Goal: Task Accomplishment & Management: Use online tool/utility

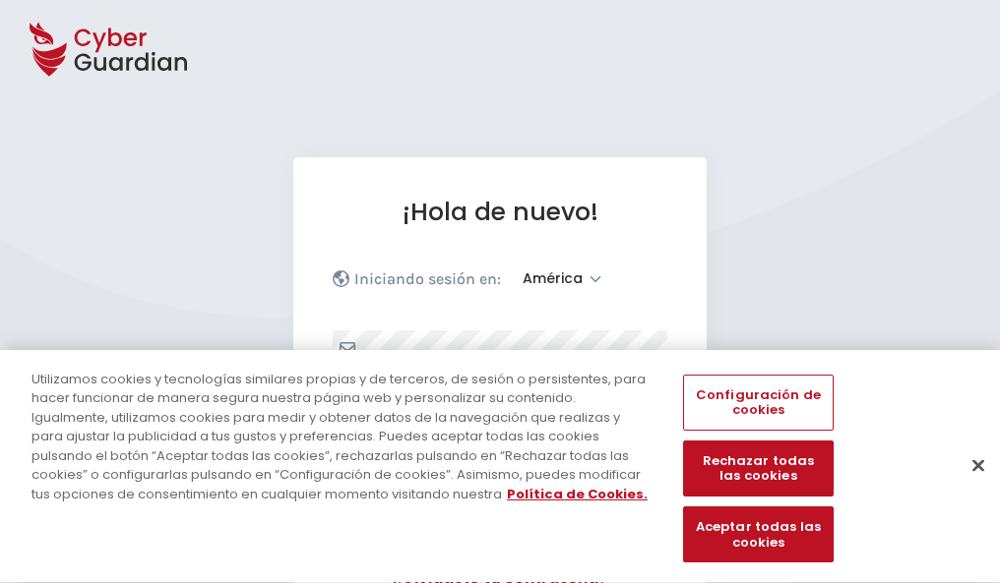
select select "América"
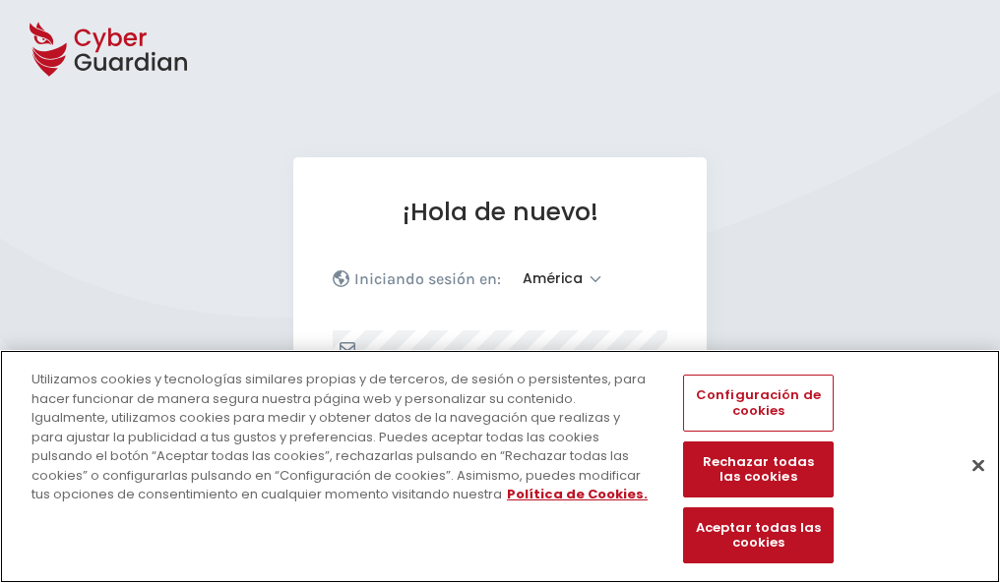
scroll to position [257, 0]
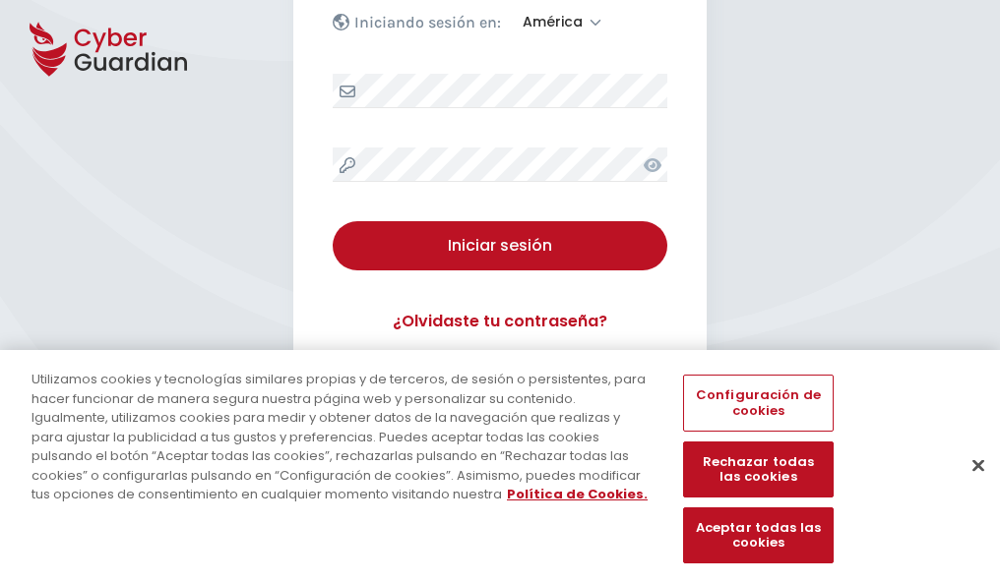
click at [968, 486] on button "Cerrar" at bounding box center [977, 465] width 43 height 43
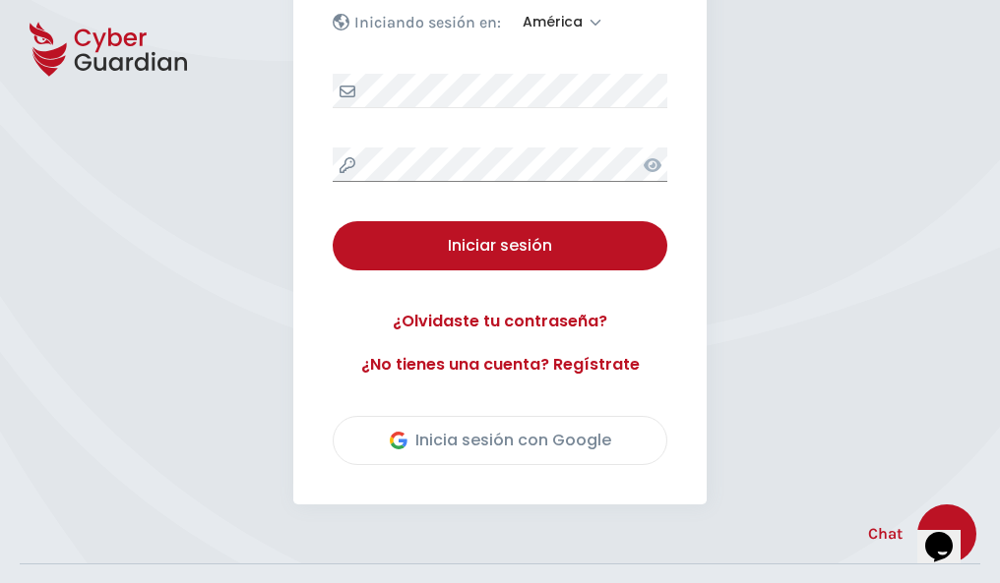
scroll to position [447, 0]
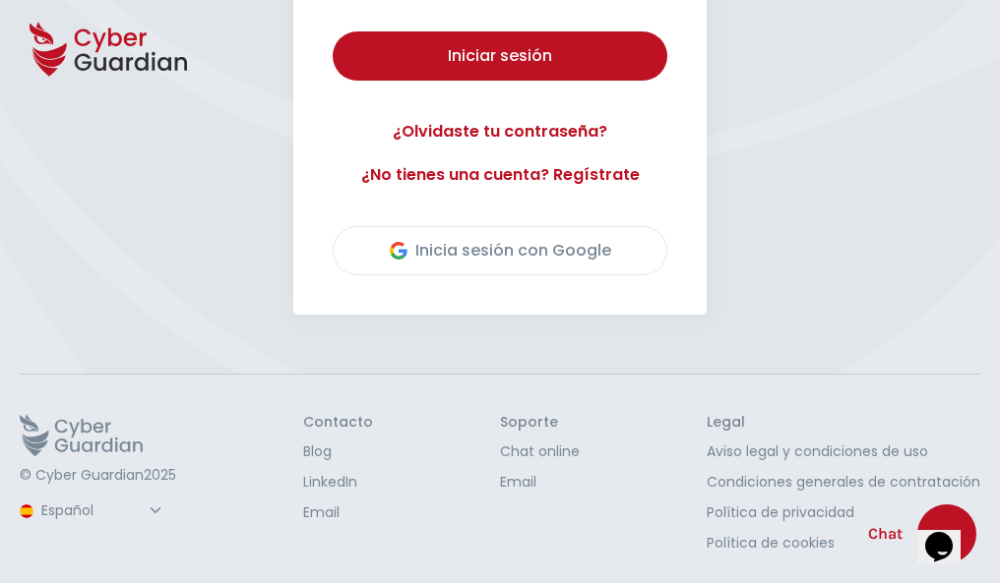
click at [333, 31] on button "Iniciar sesión" at bounding box center [500, 55] width 335 height 49
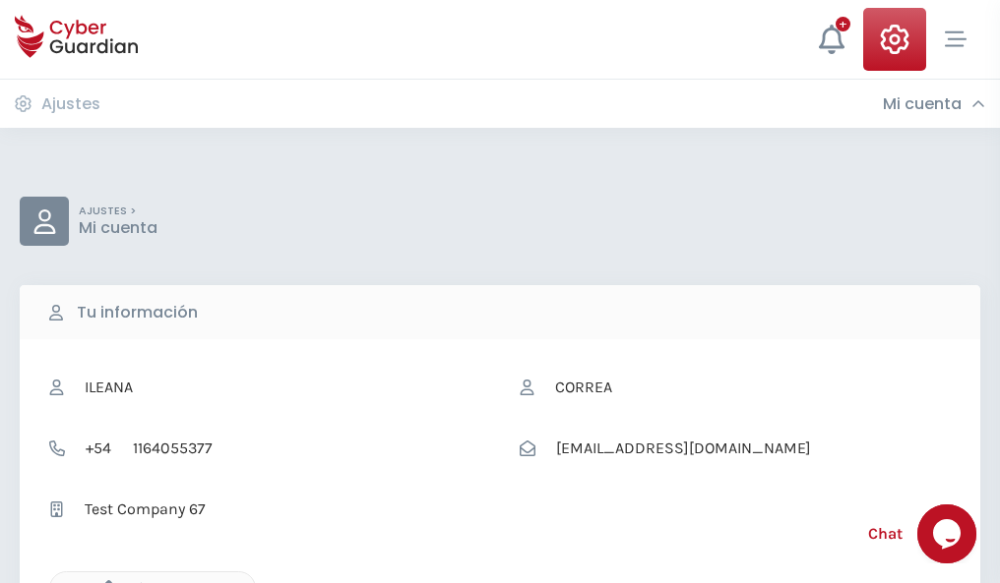
click at [103, 582] on icon "button" at bounding box center [103, 589] width 17 height 17
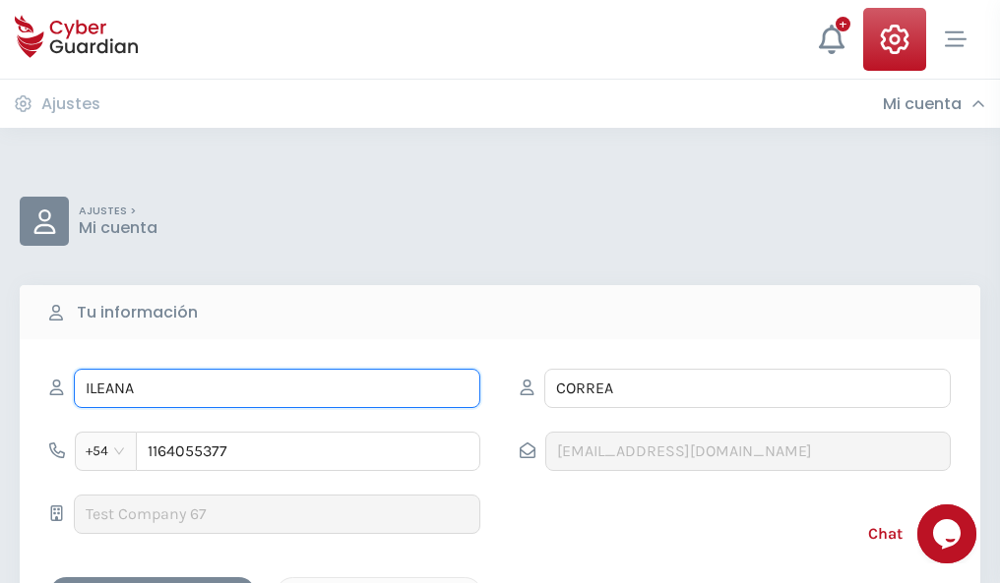
click at [276, 389] on input "ILEANA" at bounding box center [277, 388] width 406 height 39
type input "I"
type input "Apolonia"
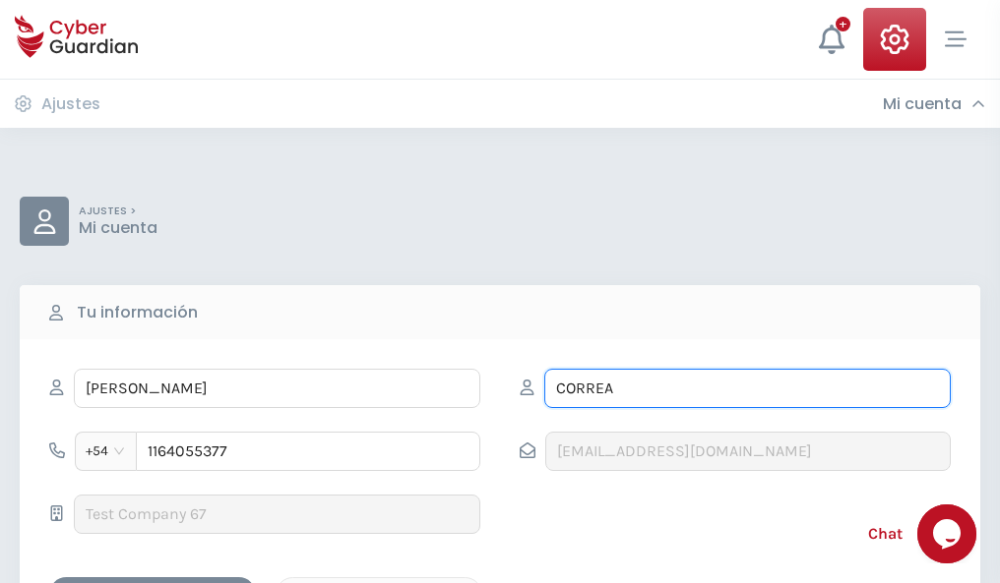
click at [747, 389] on input "CORREA" at bounding box center [747, 388] width 406 height 39
type input "C"
type input "Sanjuan"
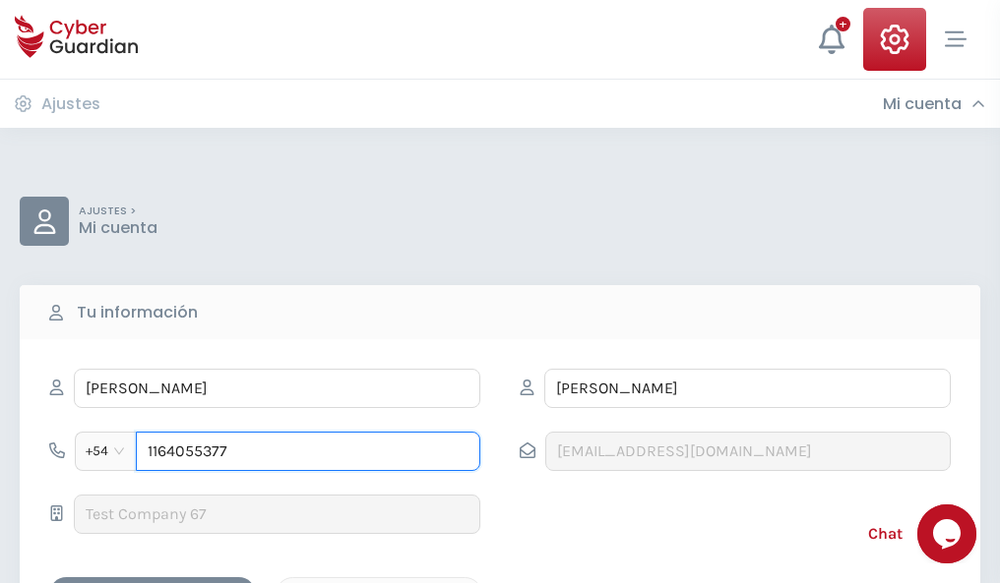
click at [308, 452] on input "1164055377" at bounding box center [308, 451] width 344 height 39
type input "1"
type input "4976722001"
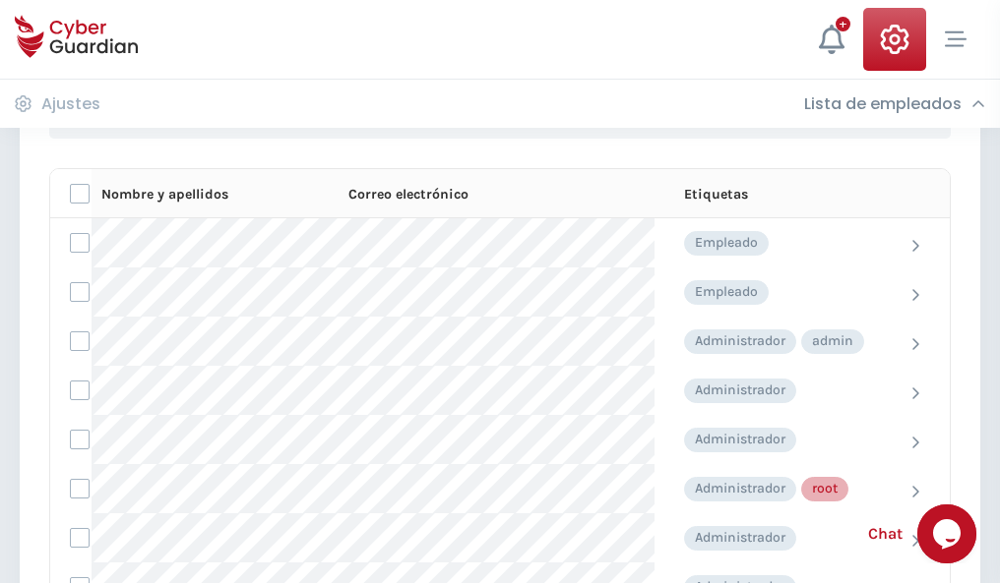
scroll to position [990, 0]
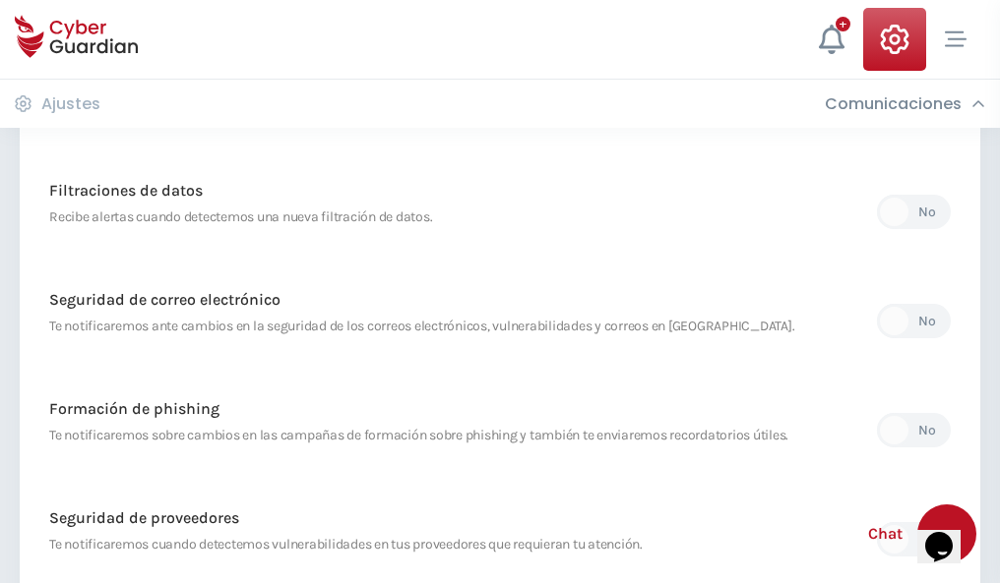
scroll to position [1036, 0]
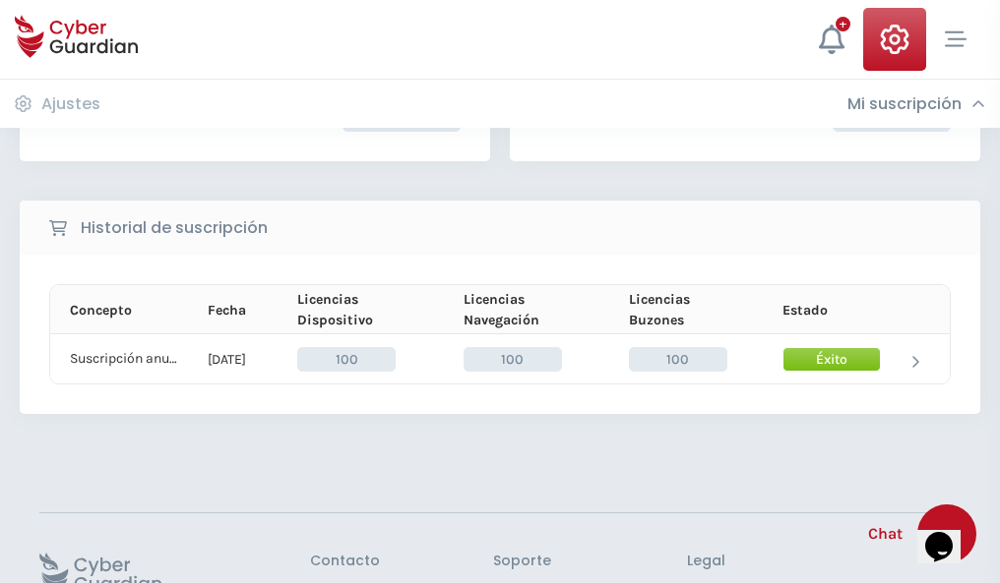
scroll to position [499, 0]
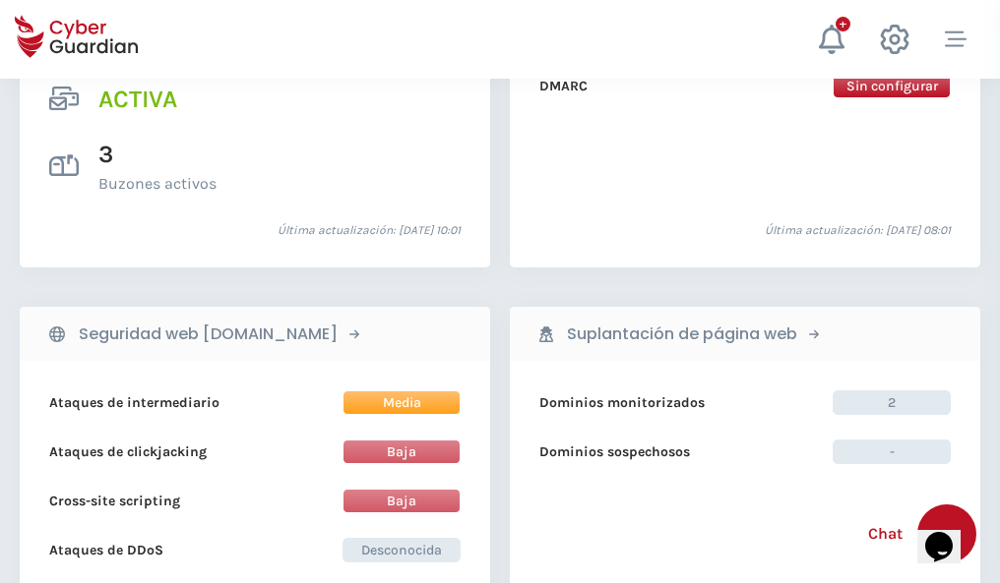
scroll to position [1999, 0]
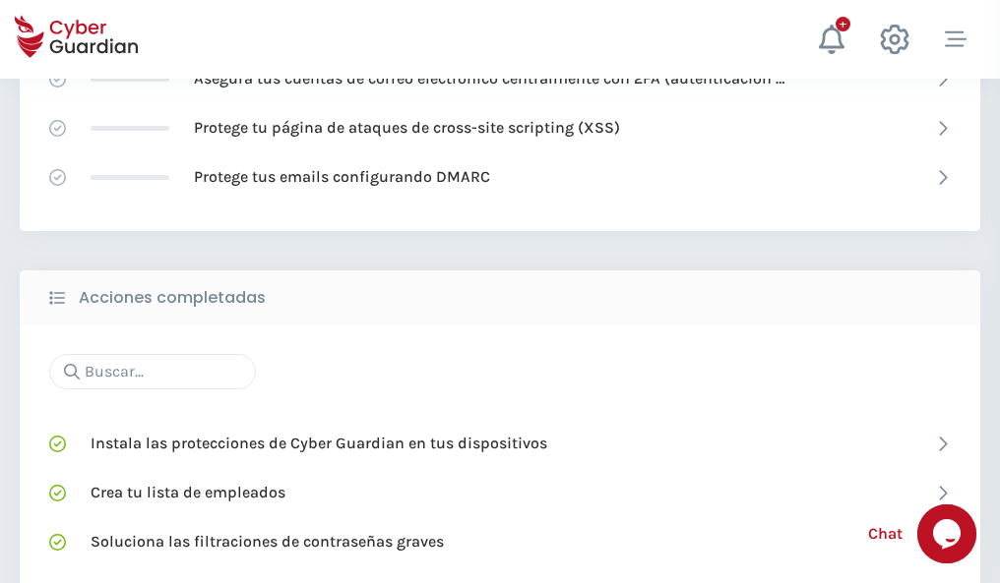
scroll to position [1311, 0]
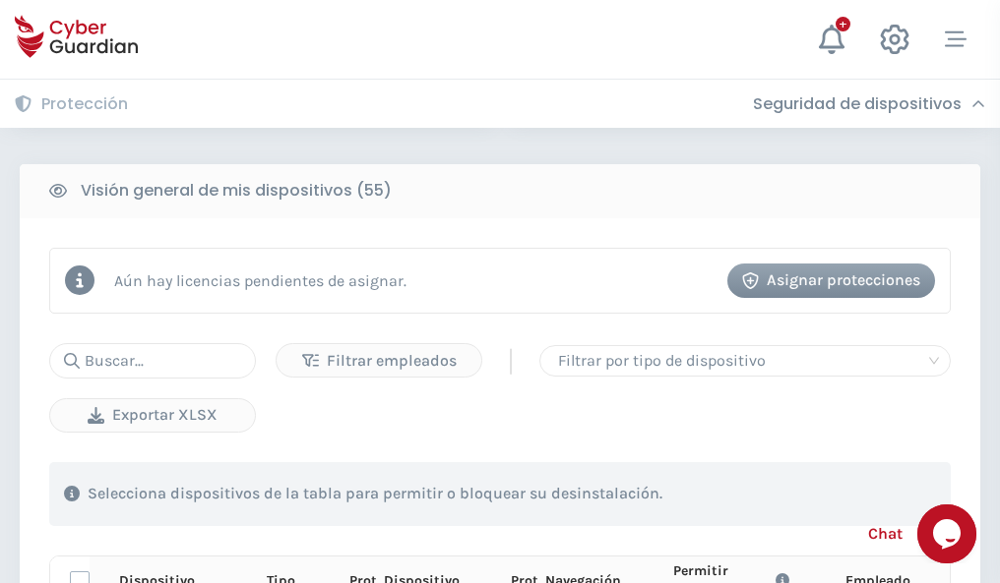
scroll to position [1739, 0]
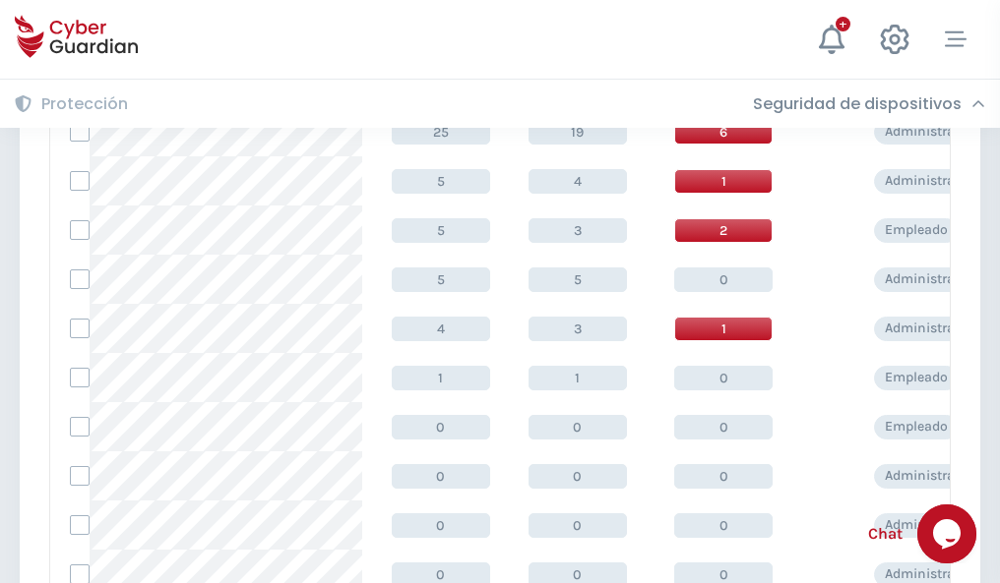
scroll to position [992, 0]
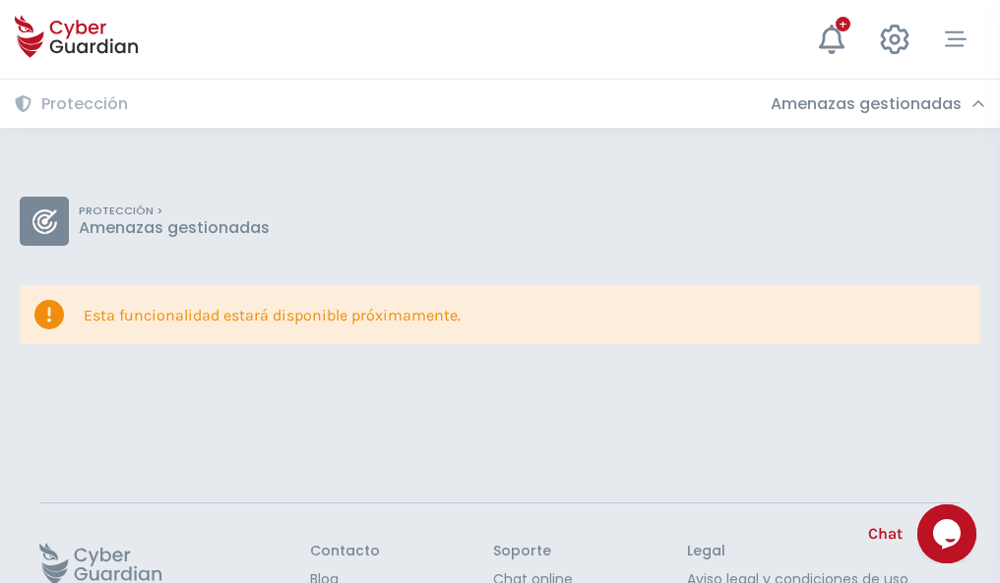
scroll to position [128, 0]
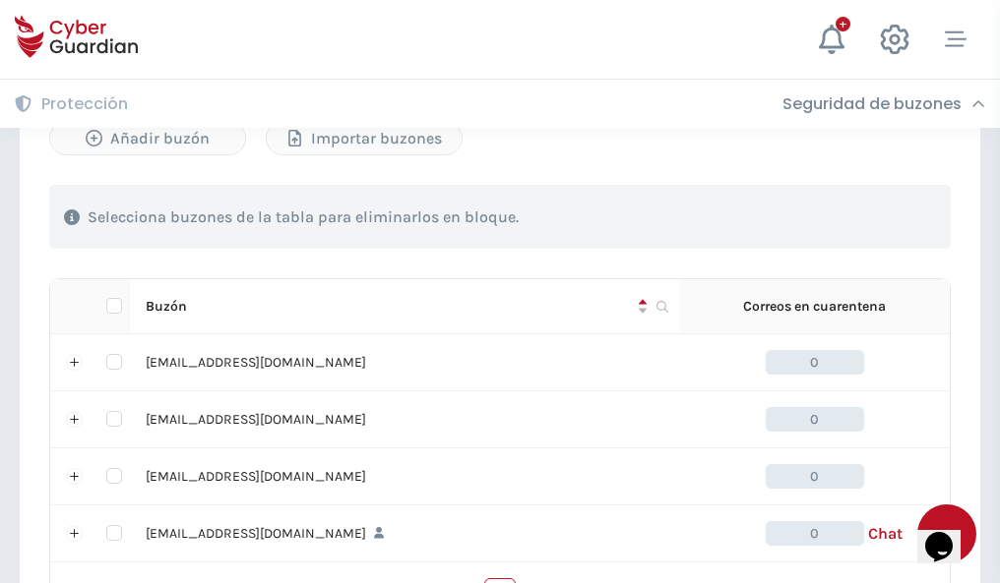
scroll to position [969, 0]
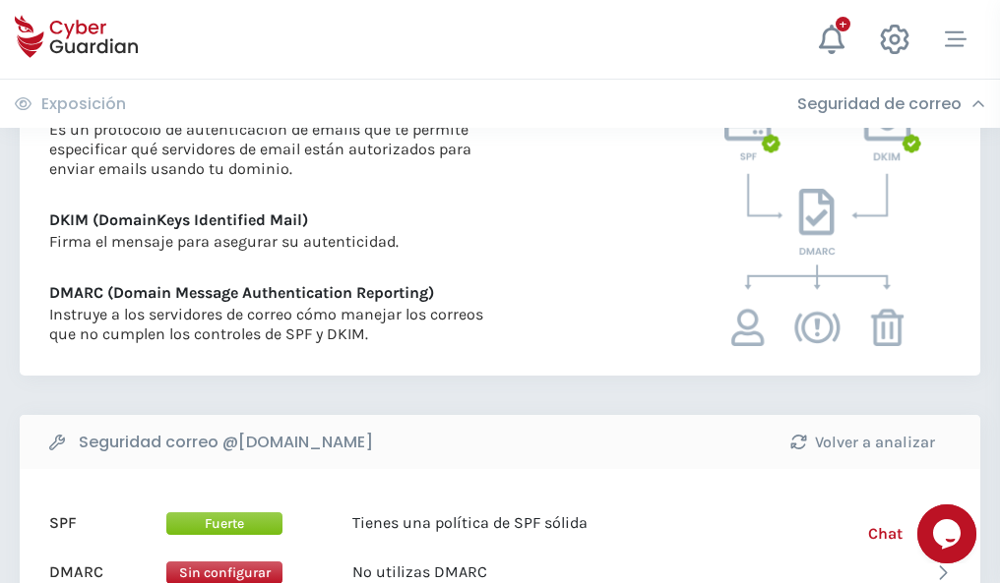
scroll to position [1062, 0]
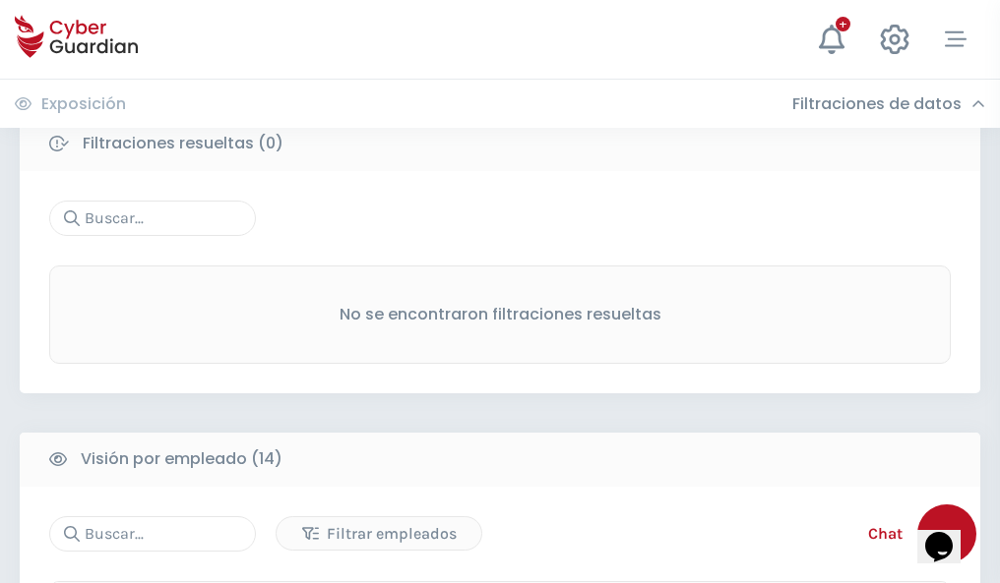
scroll to position [1777, 0]
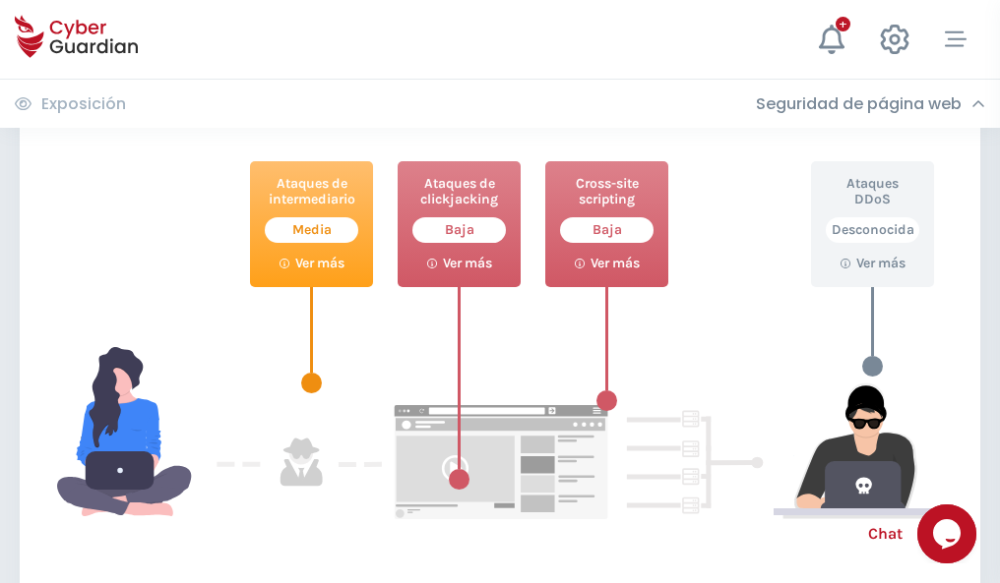
scroll to position [1072, 0]
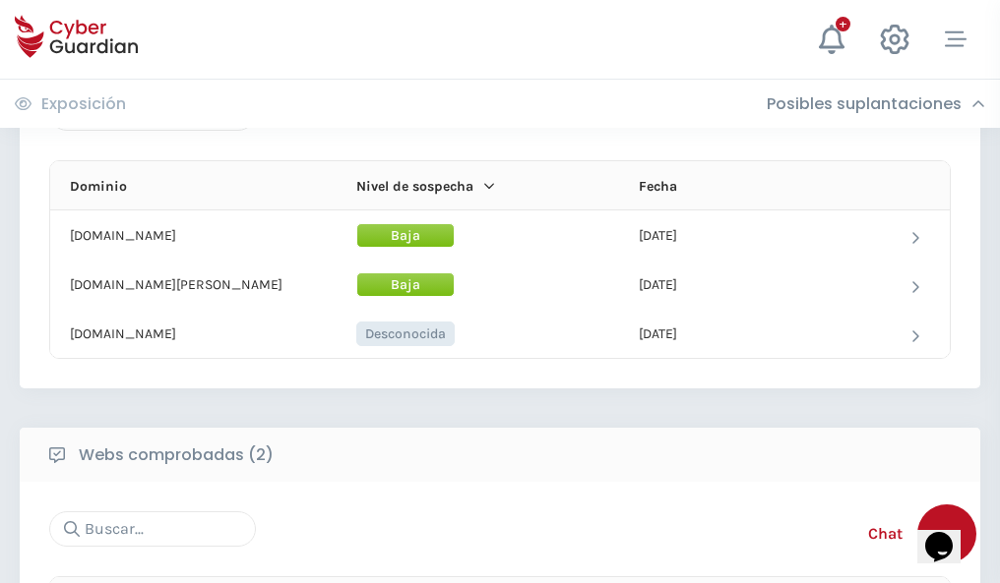
scroll to position [1181, 0]
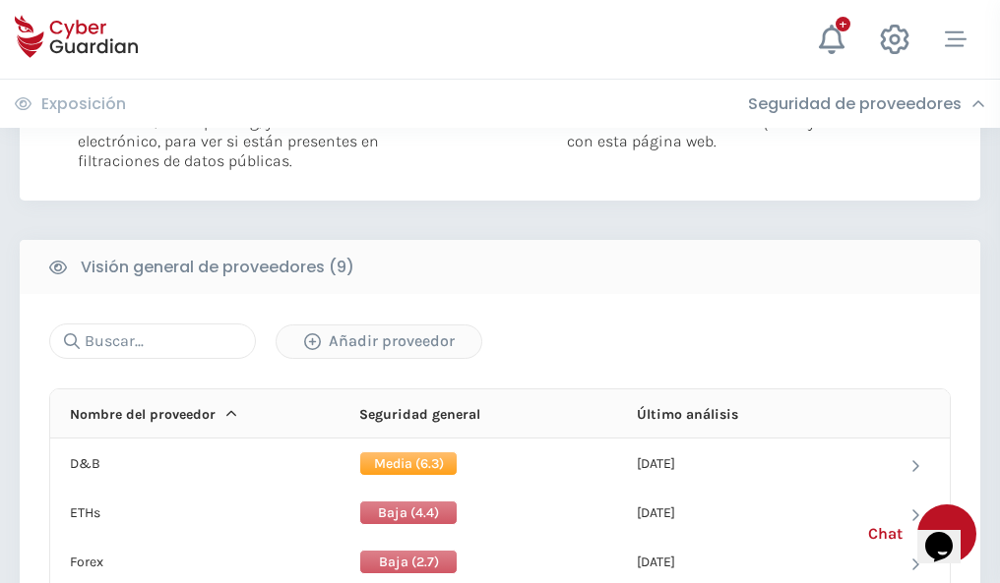
scroll to position [1416, 0]
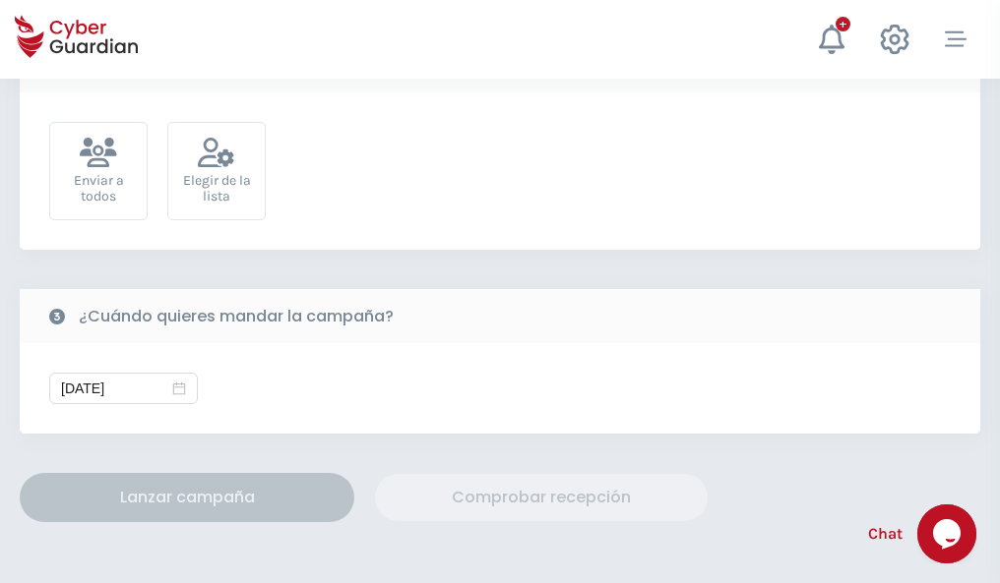
scroll to position [720, 0]
